Goal: Contribute content

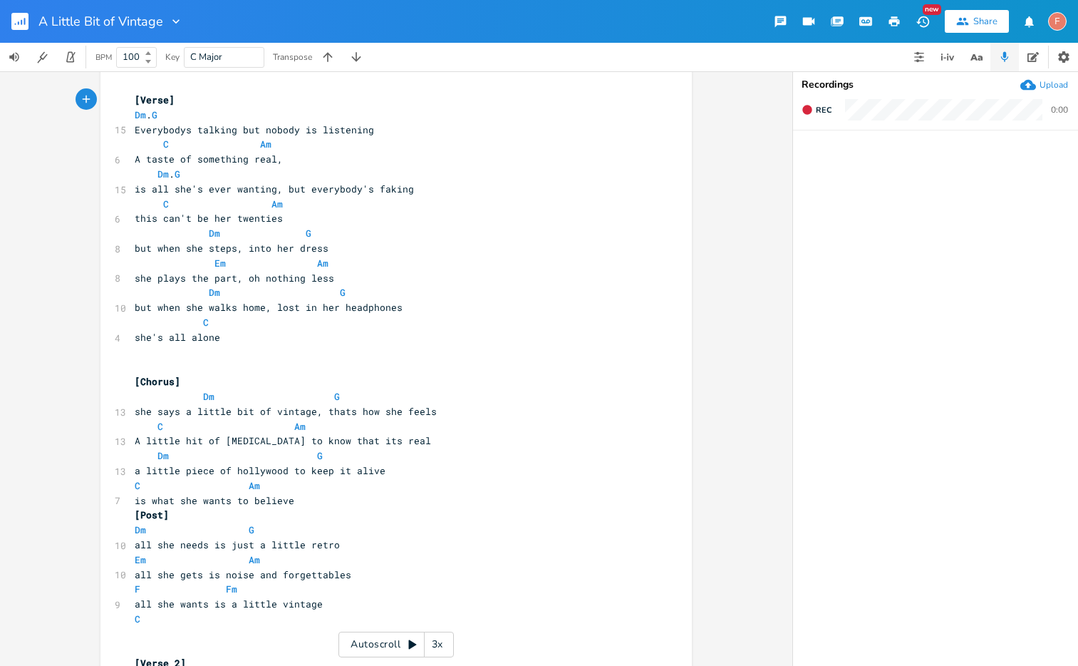
scroll to position [262, 0]
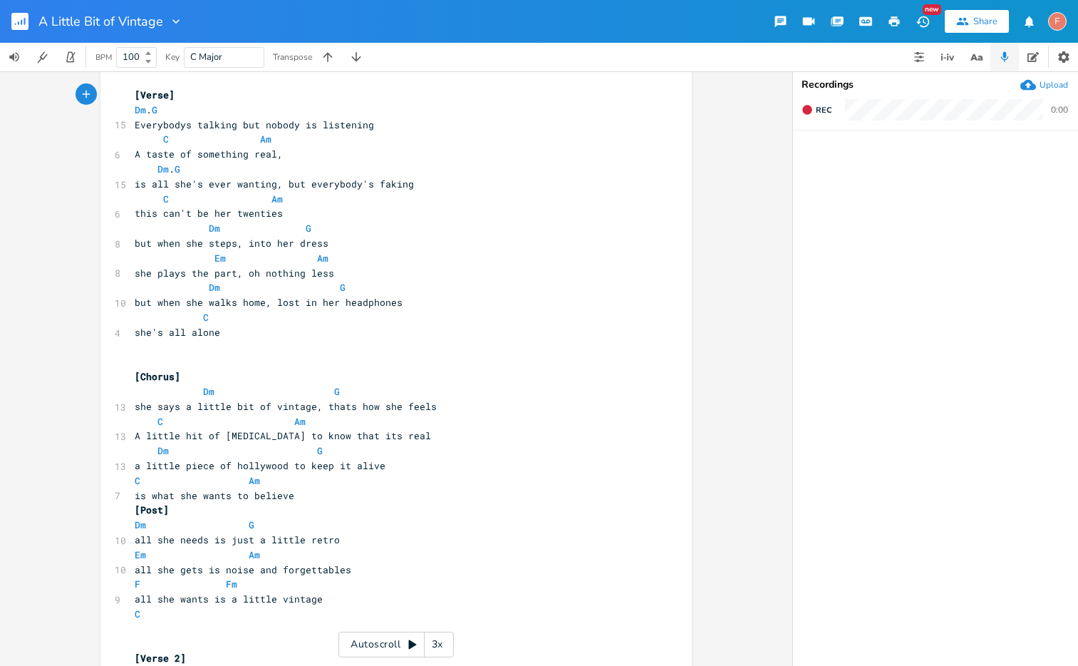
click at [413, 641] on icon at bounding box center [412, 643] width 11 height 11
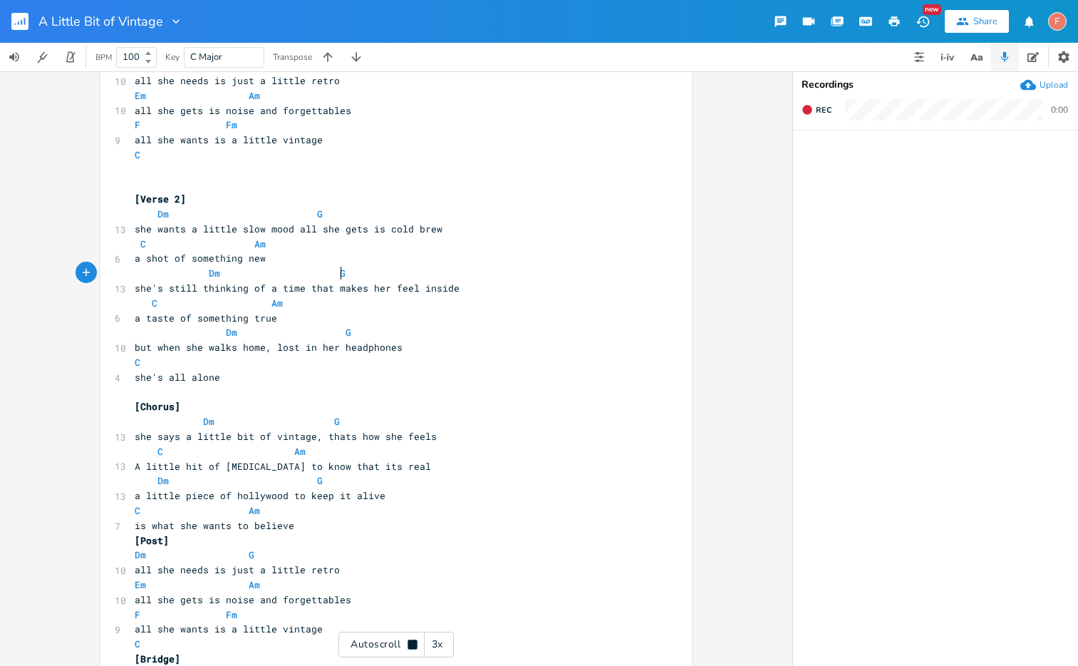
click at [452, 271] on pre "Dm G" at bounding box center [389, 273] width 514 height 15
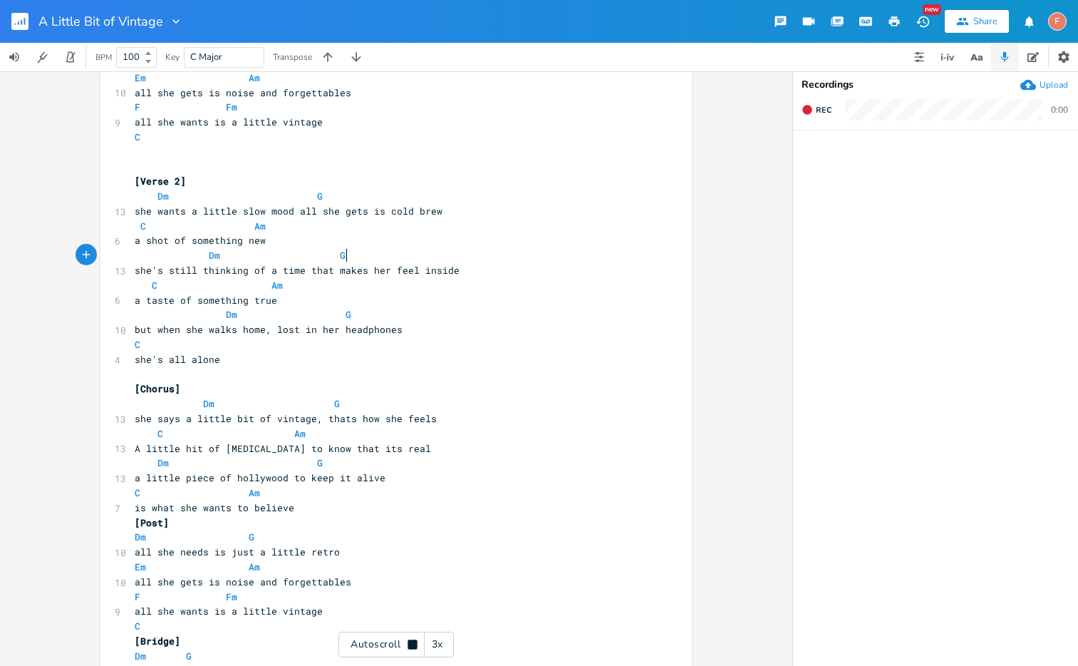
scroll to position [740, 0]
click at [414, 640] on icon at bounding box center [412, 643] width 9 height 9
click at [411, 643] on icon at bounding box center [412, 644] width 8 height 9
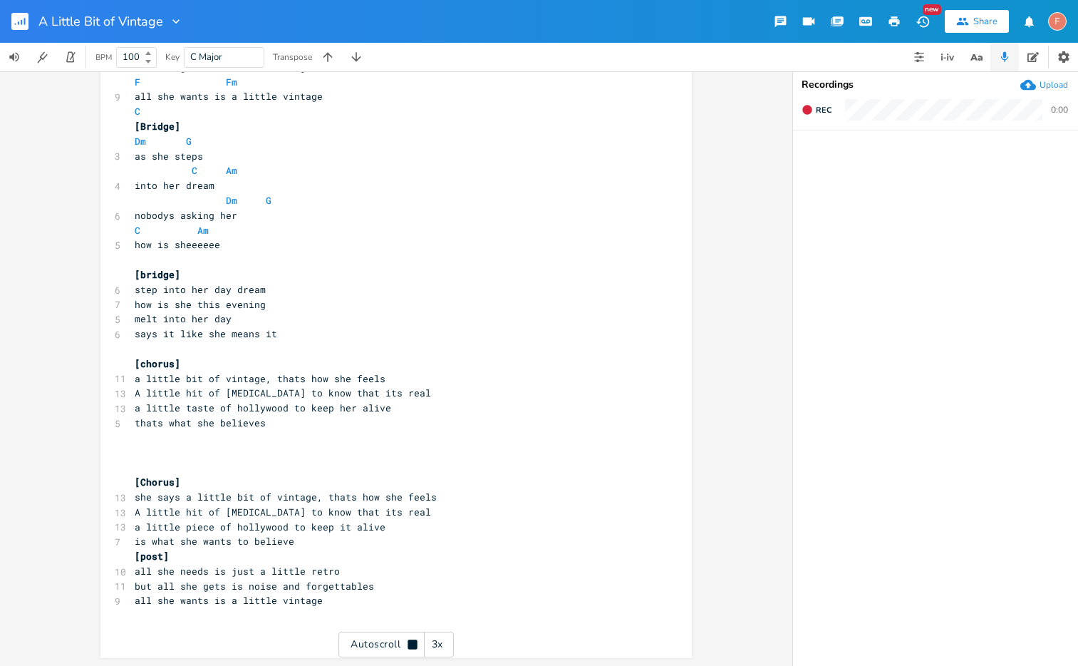
scroll to position [1253, 0]
click at [19, 20] on rect "button" at bounding box center [19, 21] width 17 height 17
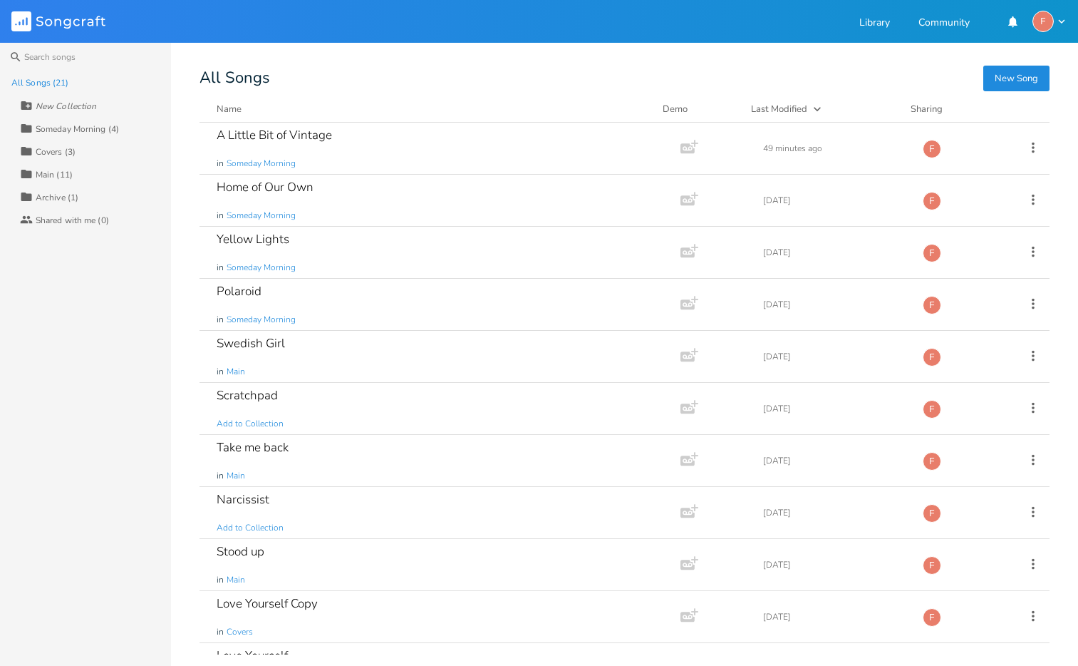
click at [91, 125] on div "Someday Morning (4)" at bounding box center [77, 129] width 83 height 9
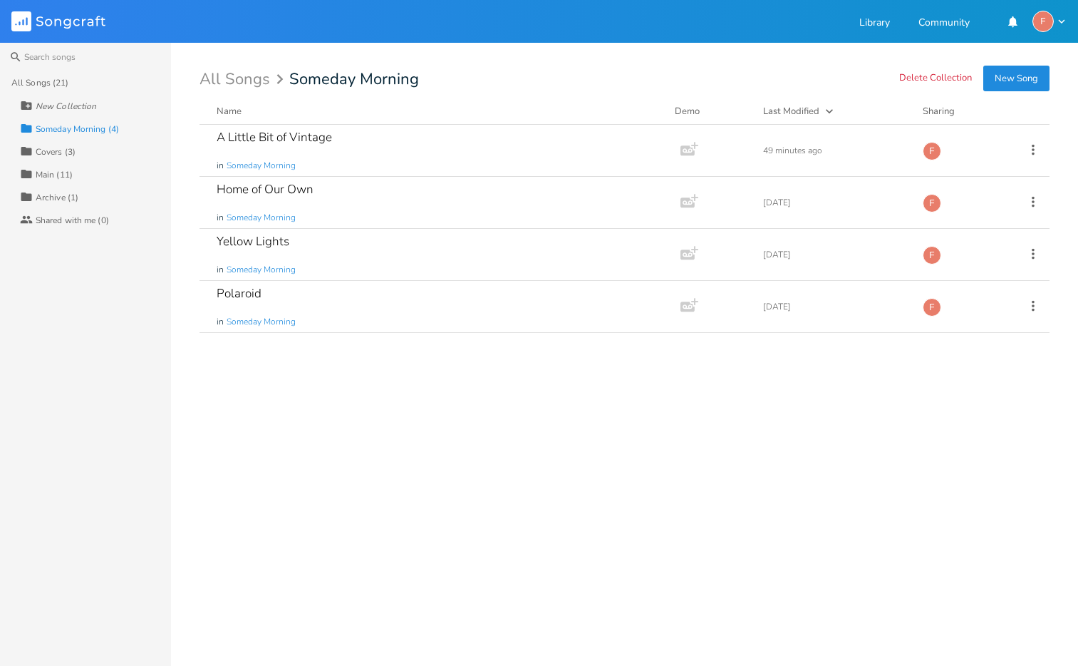
click at [264, 440] on div "A Little Bit of Vintage in Someday Morning Add Demo 49 minutes ago F Home of Ou…" at bounding box center [625, 389] width 850 height 529
click at [1023, 78] on button "New Song" at bounding box center [1016, 79] width 66 height 26
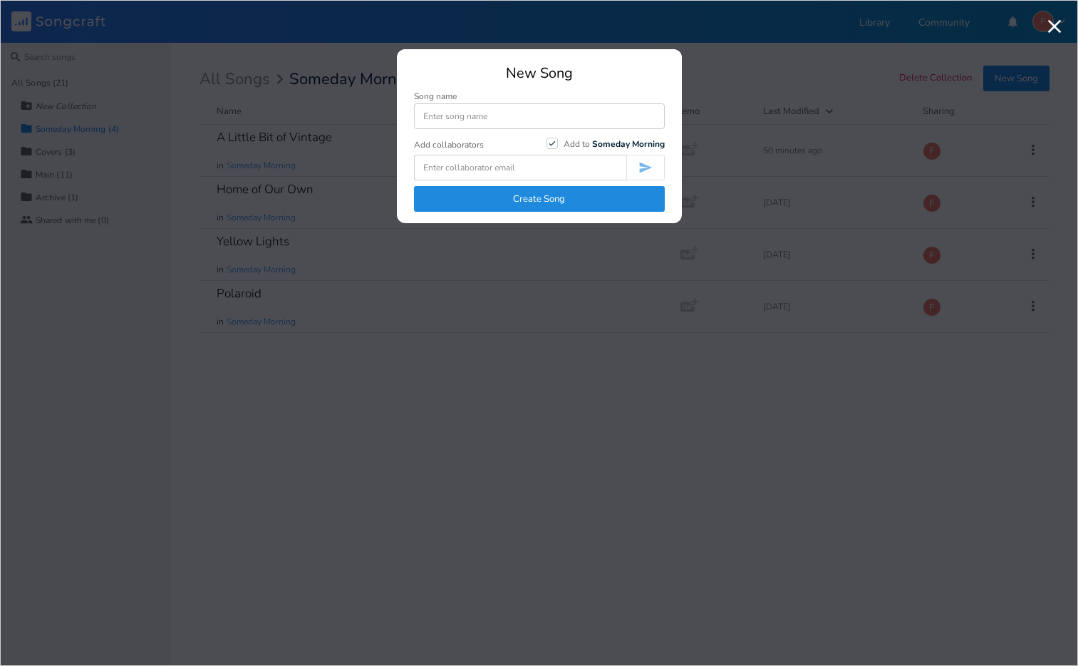
click at [485, 119] on input at bounding box center [539, 116] width 251 height 26
type input "d"
type input "Dirty Dancing"
click at [544, 202] on button "Create Song" at bounding box center [539, 199] width 251 height 26
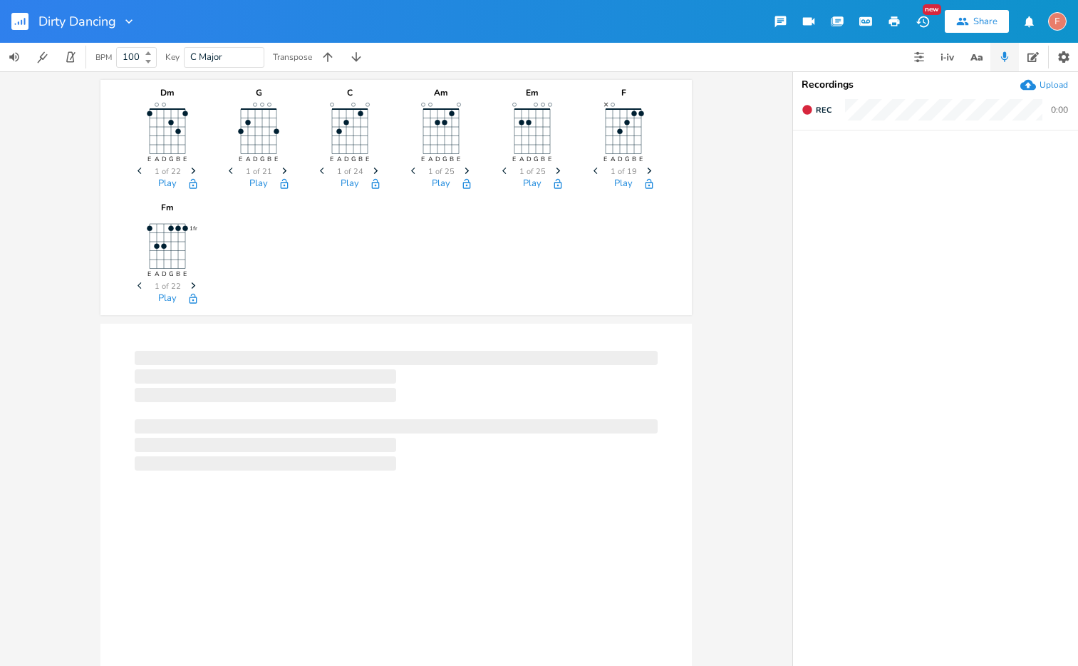
click at [351, 150] on icon "E A D G B E" at bounding box center [349, 129] width 71 height 71
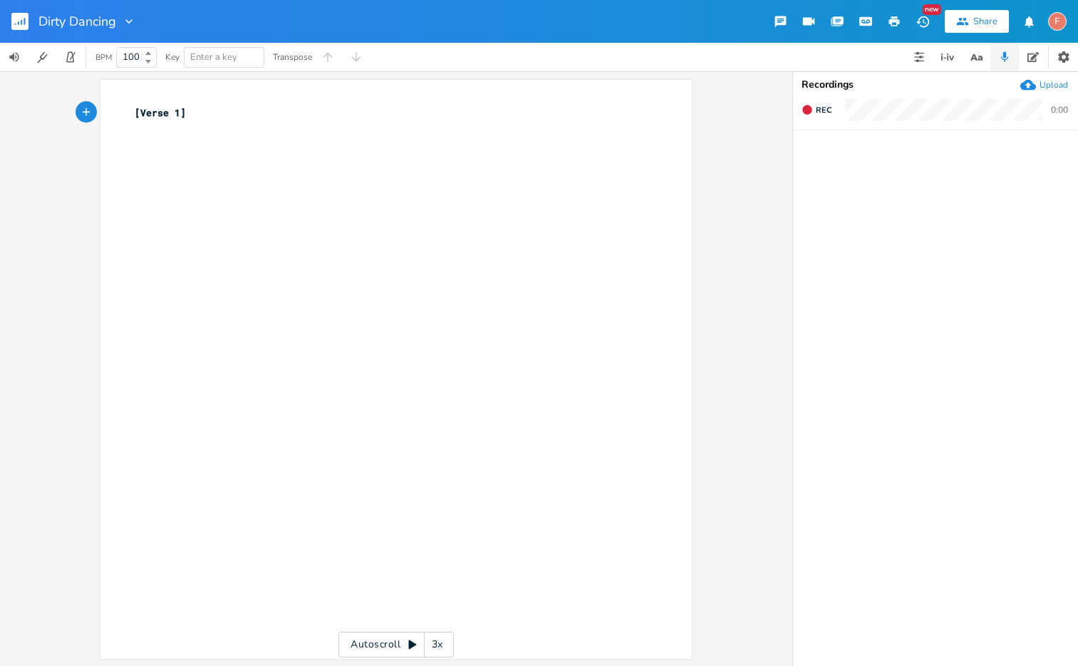
type textarea "[Verse 1]"
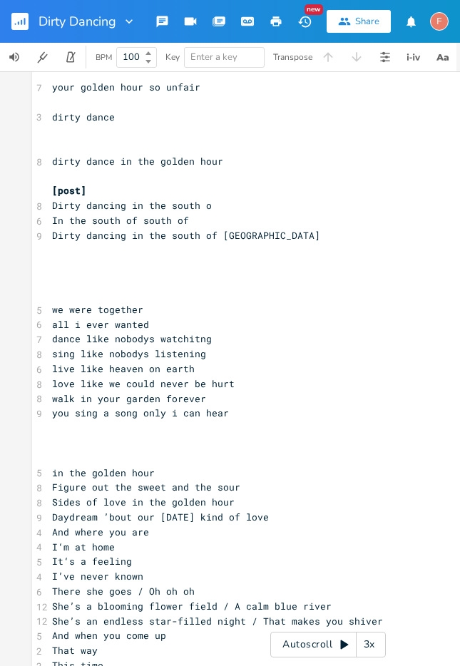
scroll to position [727, 0]
